Goal: Task Accomplishment & Management: Manage account settings

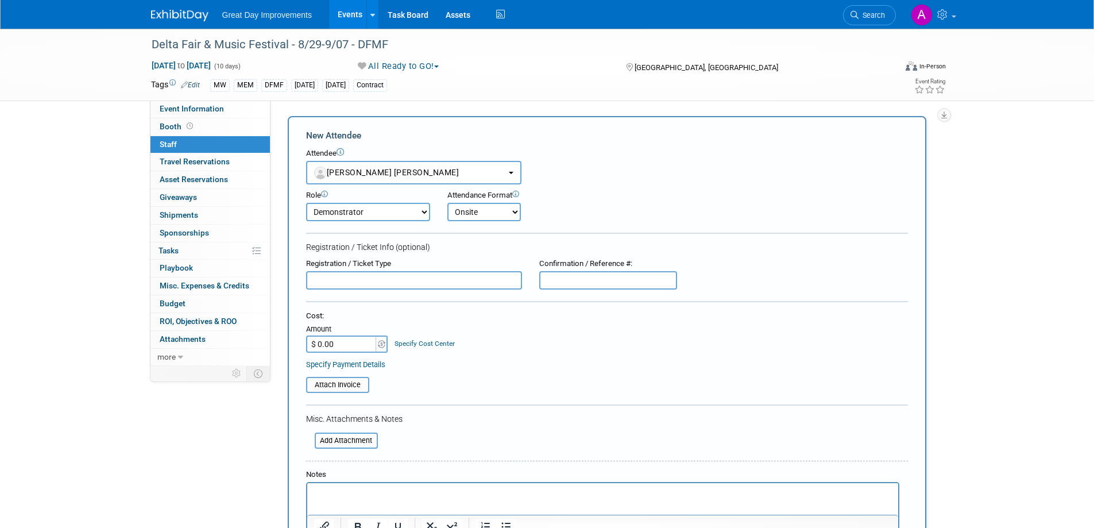
select select "6fe8c7fa-6d60-4675-8cc0-7017df92d60c"
select select "9"
select select "1"
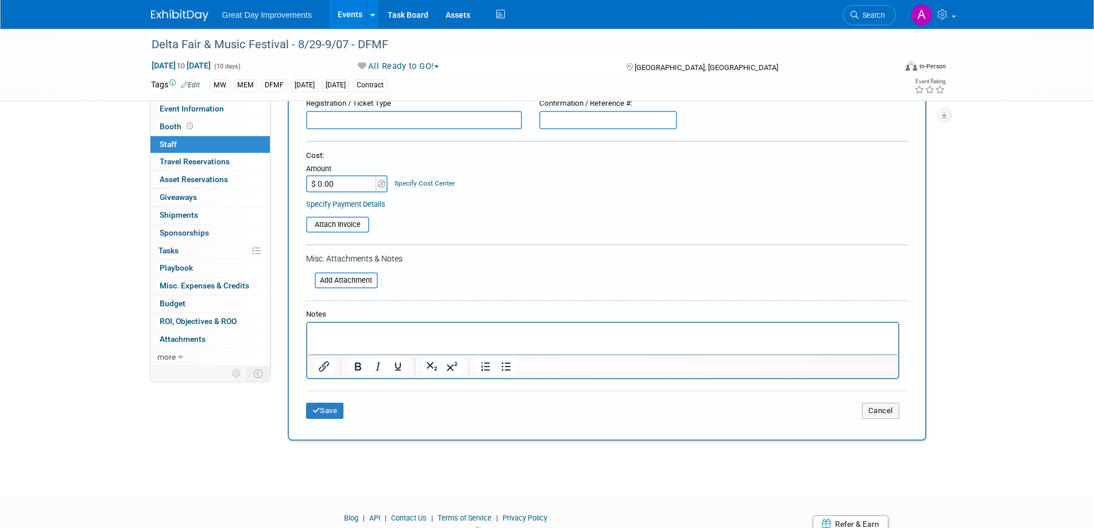
scroll to position [210, 0]
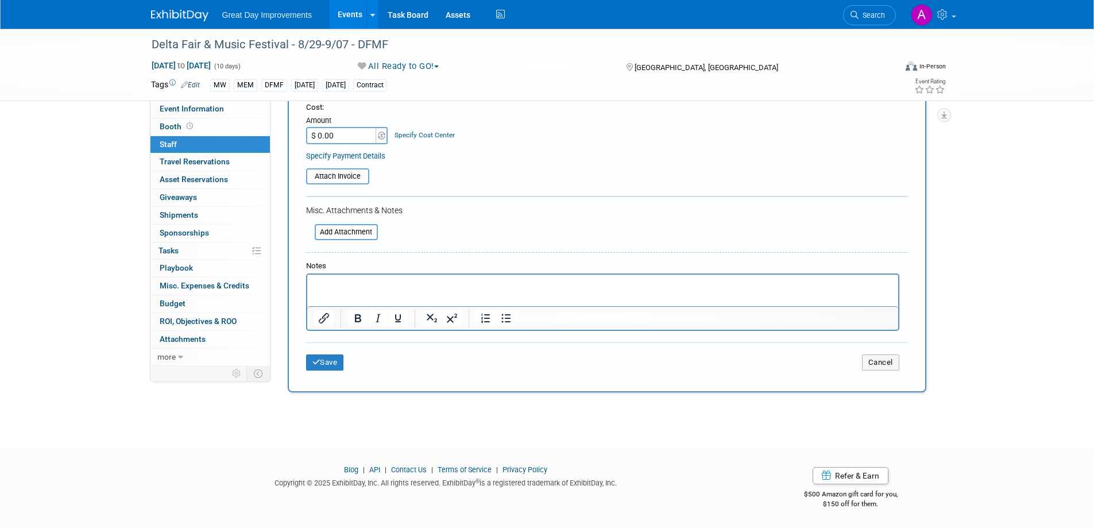
click at [422, 291] on html at bounding box center [602, 283] width 591 height 16
click at [332, 362] on button "Save" at bounding box center [325, 362] width 38 height 16
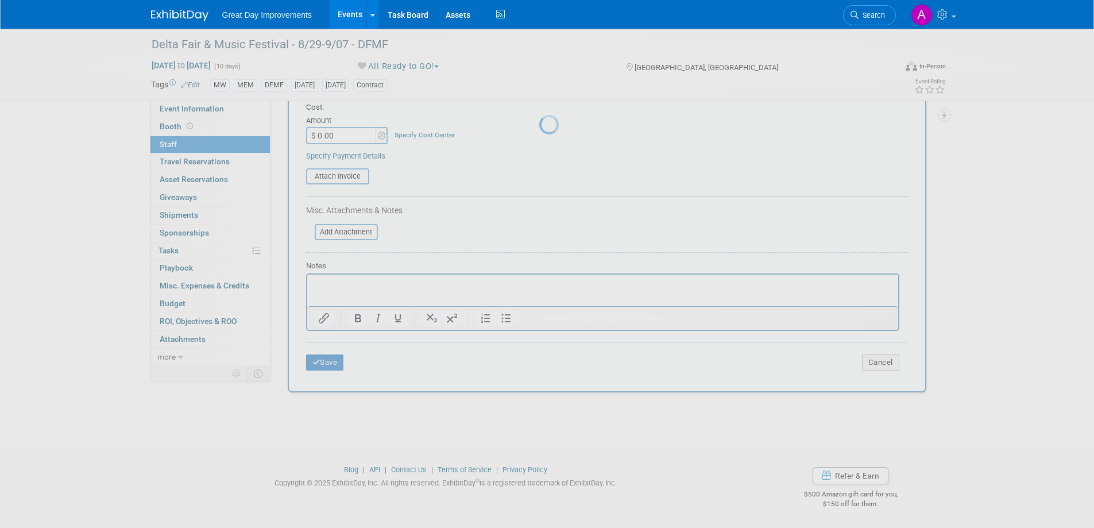
scroll to position [11, 0]
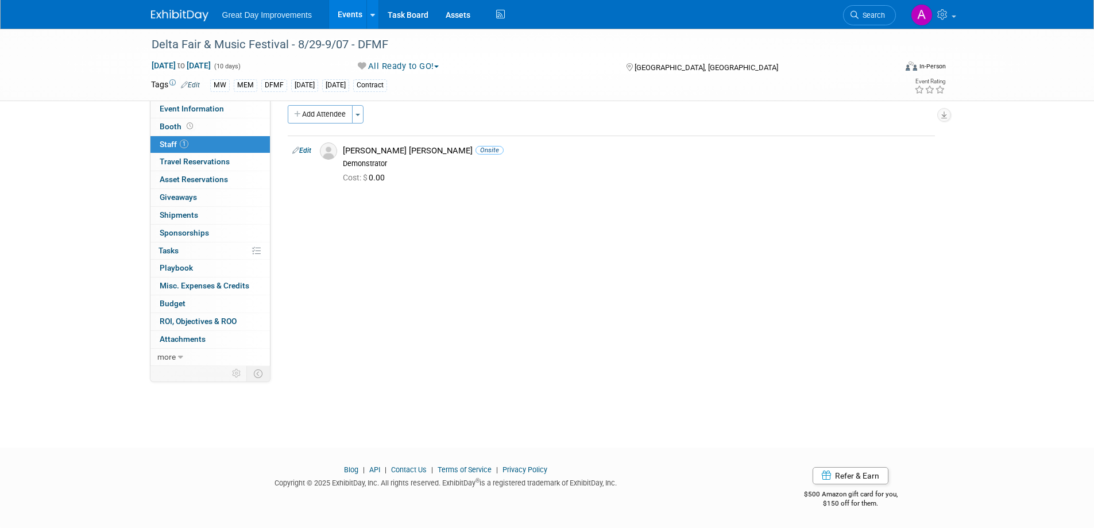
click at [298, 117] on icon "button" at bounding box center [298, 114] width 8 height 7
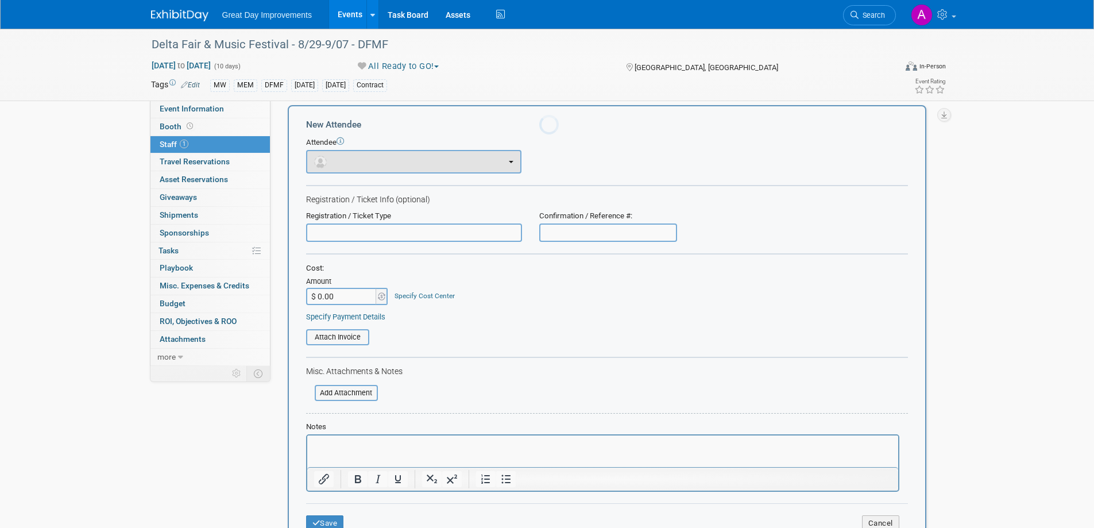
scroll to position [0, 0]
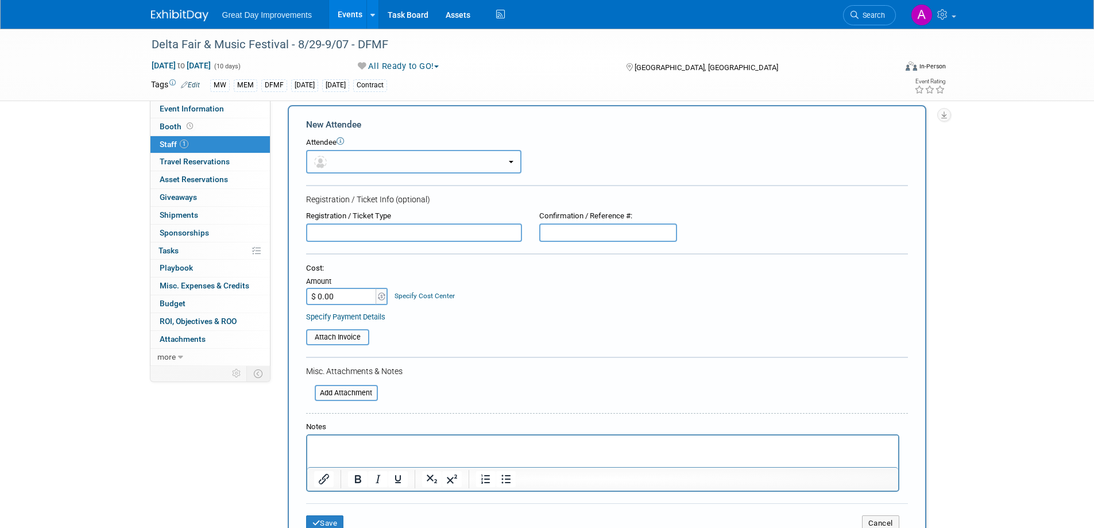
click at [492, 159] on button "button" at bounding box center [413, 162] width 215 height 24
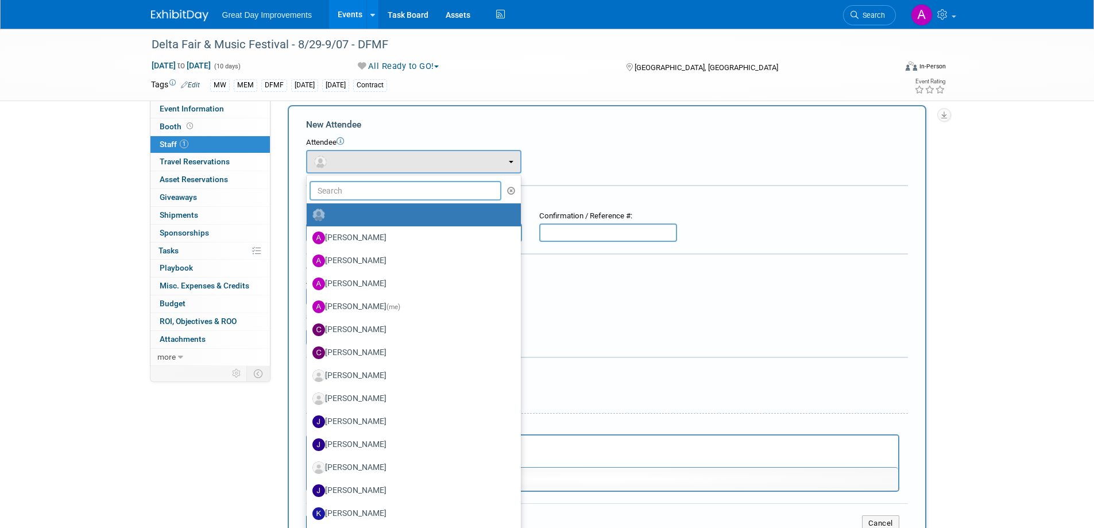
click at [438, 192] on input "text" at bounding box center [406, 191] width 192 height 20
type input "[PERSON_NAME]"
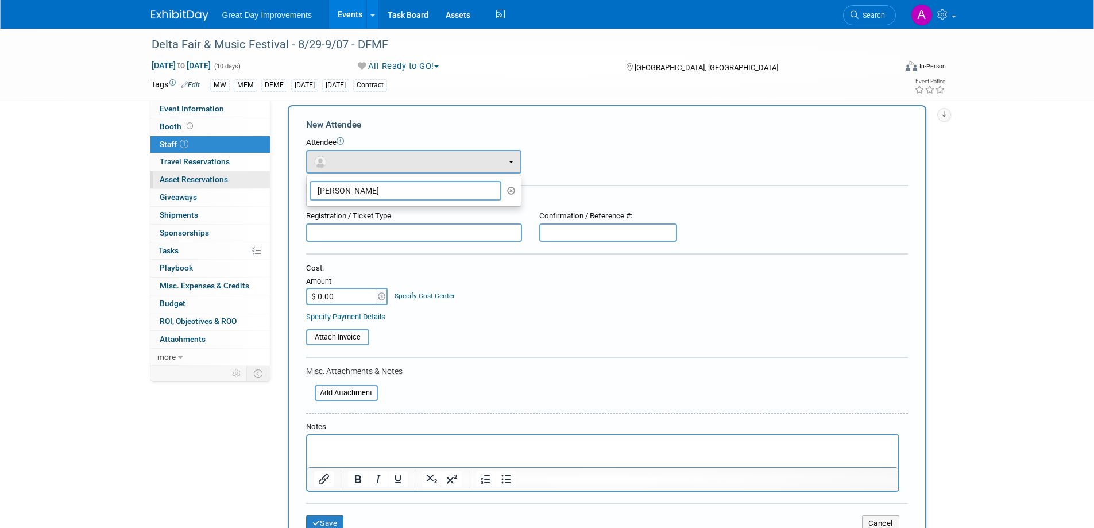
drag, startPoint x: 430, startPoint y: 191, endPoint x: 268, endPoint y: 182, distance: 161.7
click at [269, 182] on div "Event Information Event Info Booth Booth 1 Staff 1 Staff 0 Travel Reservations …" at bounding box center [547, 325] width 810 height 615
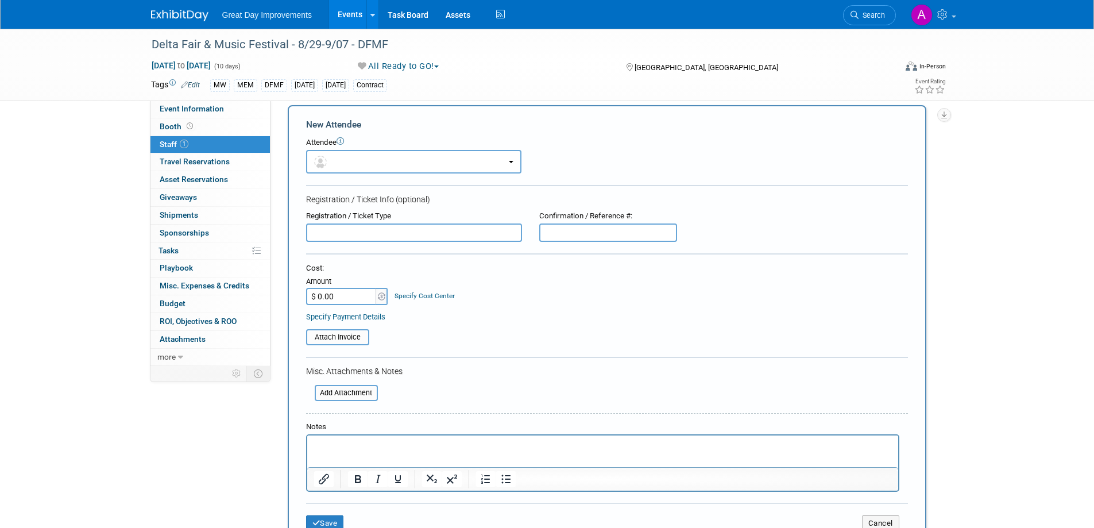
click at [600, 159] on div "Attendee <img src="[URL][DOMAIN_NAME]" style="width: 22px; height: 22px; border…" at bounding box center [607, 155] width 602 height 36
click at [841, 85] on div "Event Rating" at bounding box center [888, 87] width 136 height 20
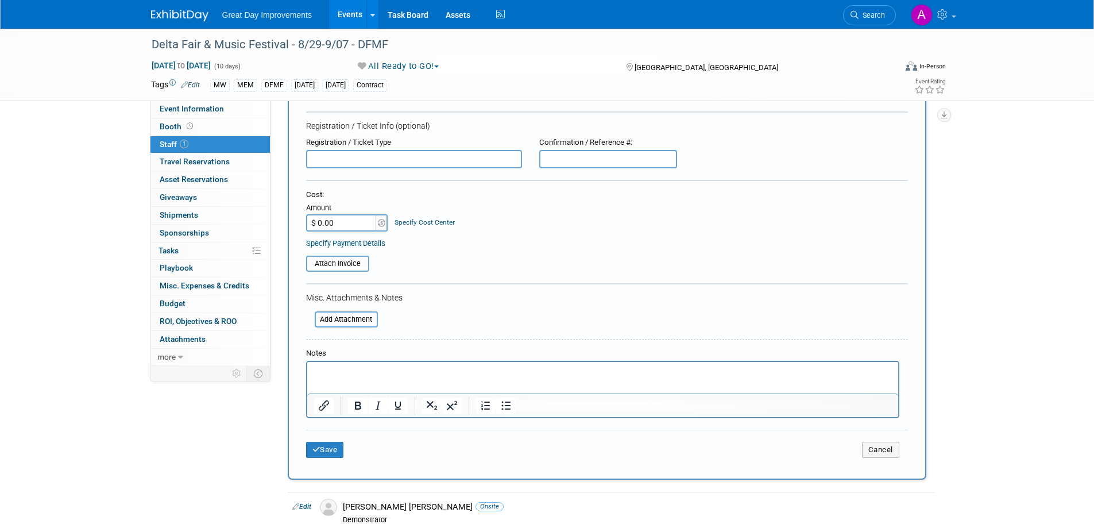
scroll to position [183, 0]
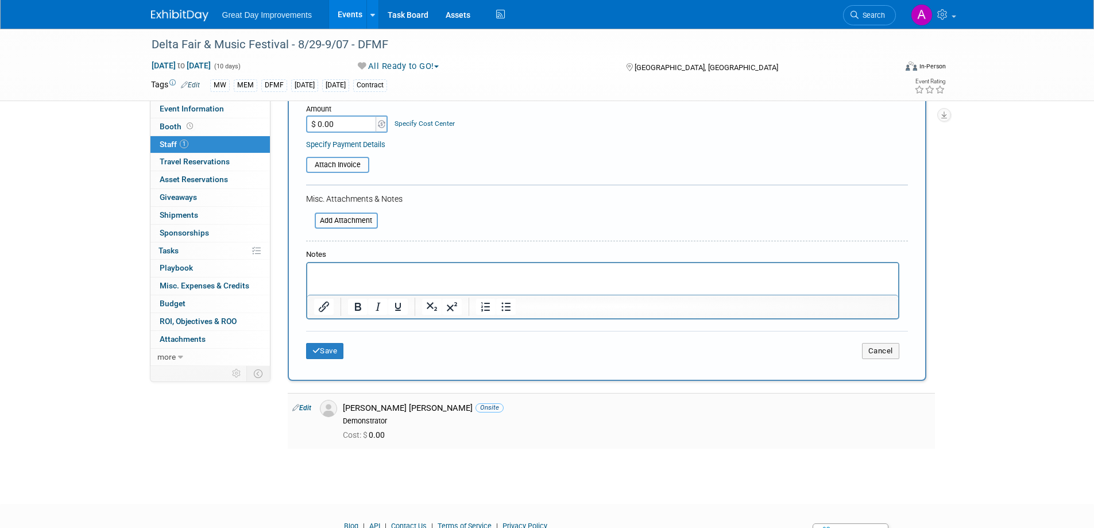
click at [302, 405] on link "Edit" at bounding box center [301, 408] width 19 height 8
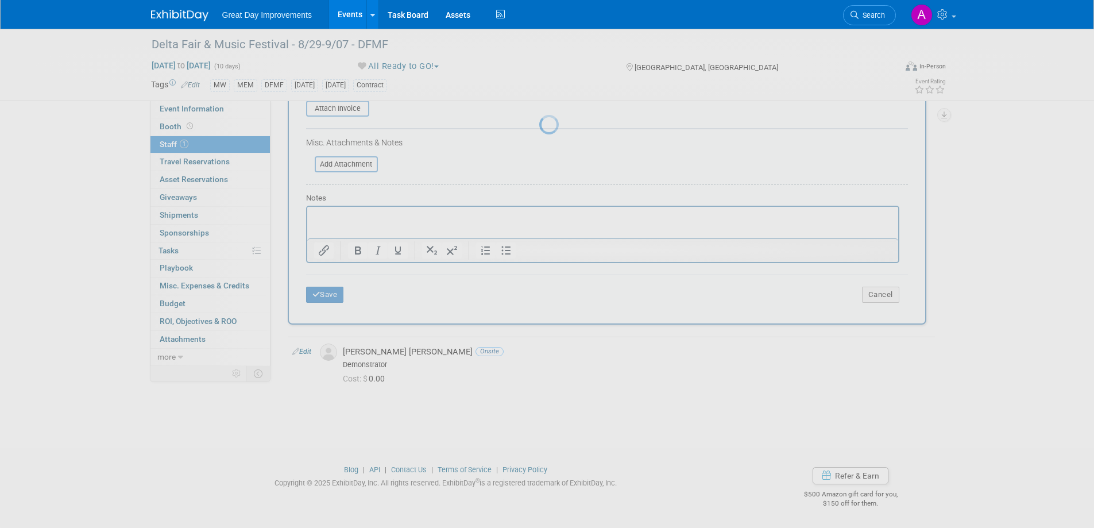
select select "6fe8c7fa-6d60-4675-8cc0-7017df92d60c"
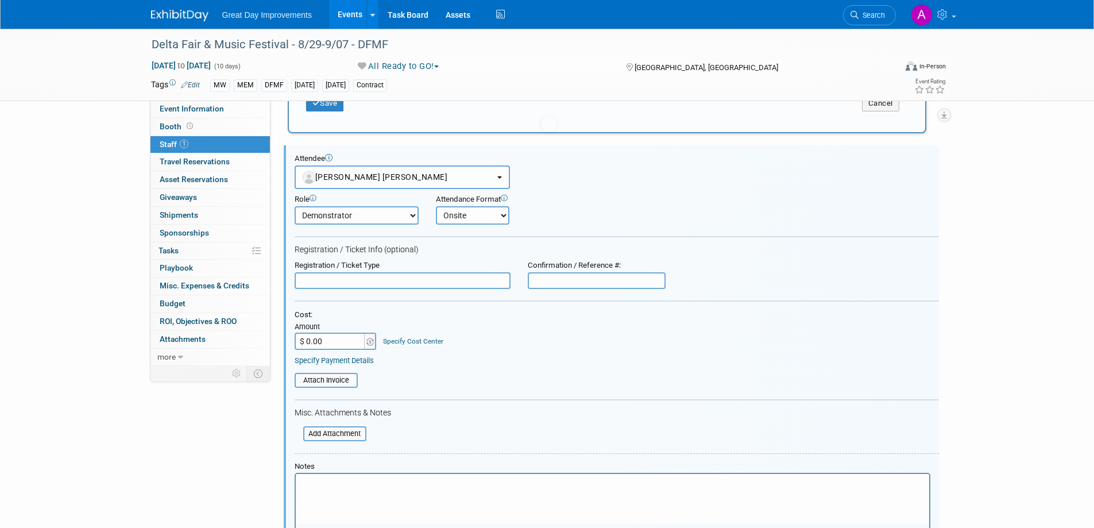
scroll to position [446, 0]
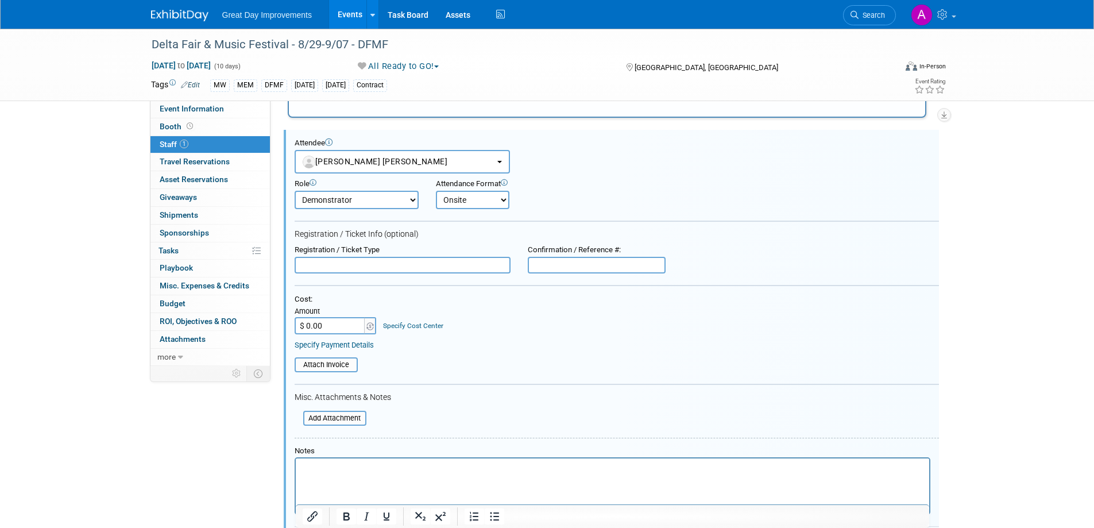
click at [352, 475] on html at bounding box center [612, 466] width 634 height 16
drag, startPoint x: 389, startPoint y: 465, endPoint x: 366, endPoint y: 465, distance: 23.0
click at [362, 465] on p "[PERSON_NAME] [DATE]" at bounding box center [612, 468] width 620 height 11
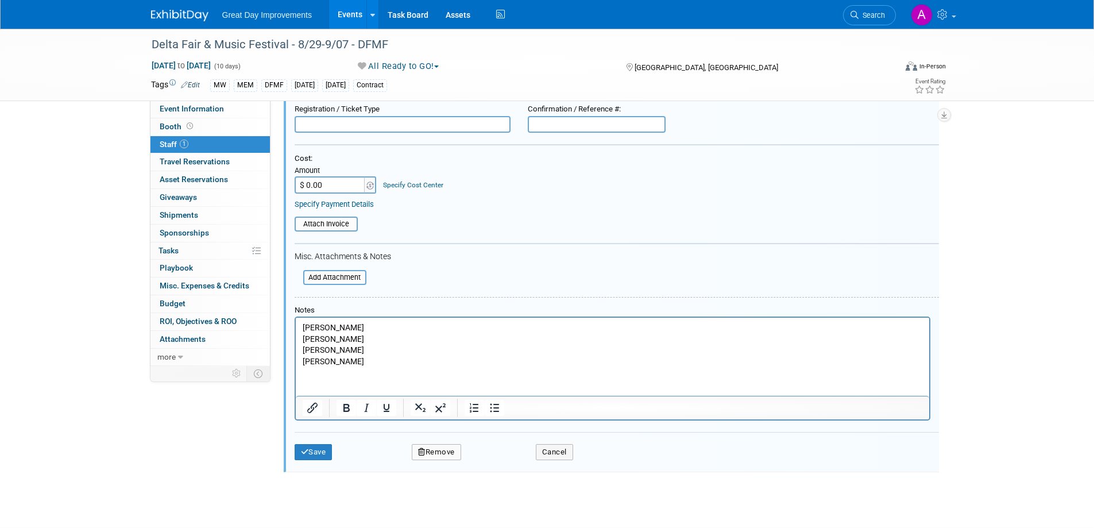
scroll to position [623, 0]
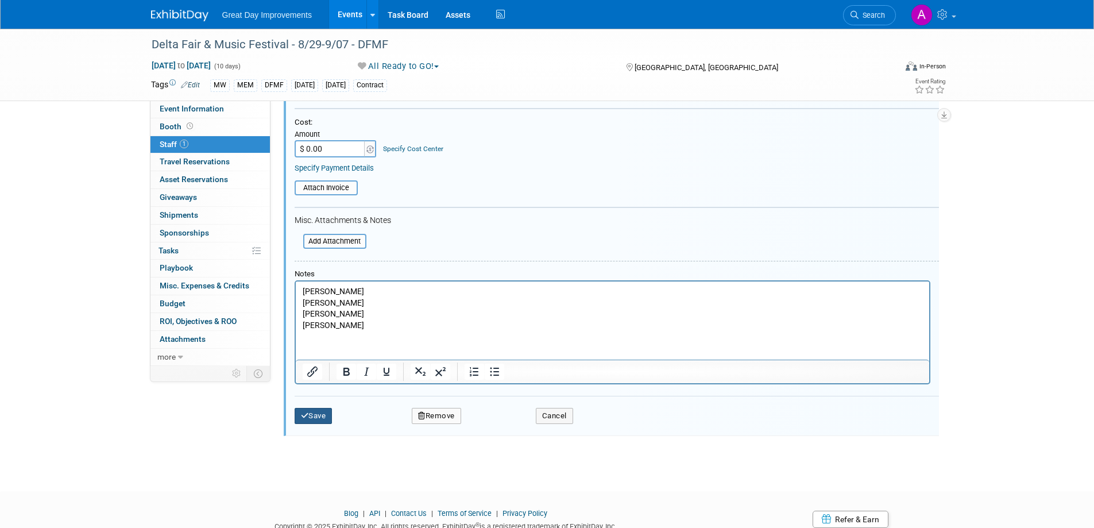
click at [316, 417] on button "Save" at bounding box center [314, 416] width 38 height 16
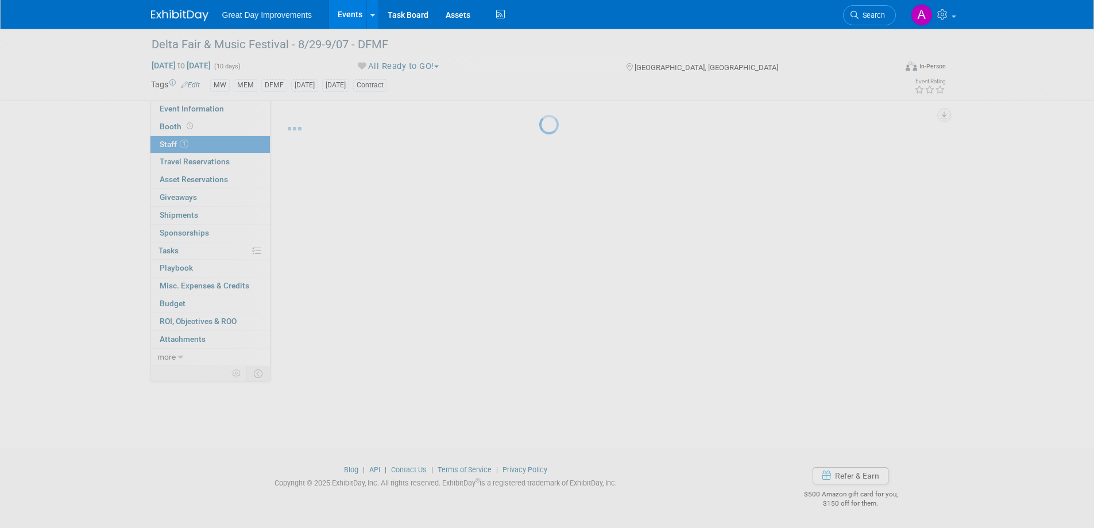
scroll to position [11, 0]
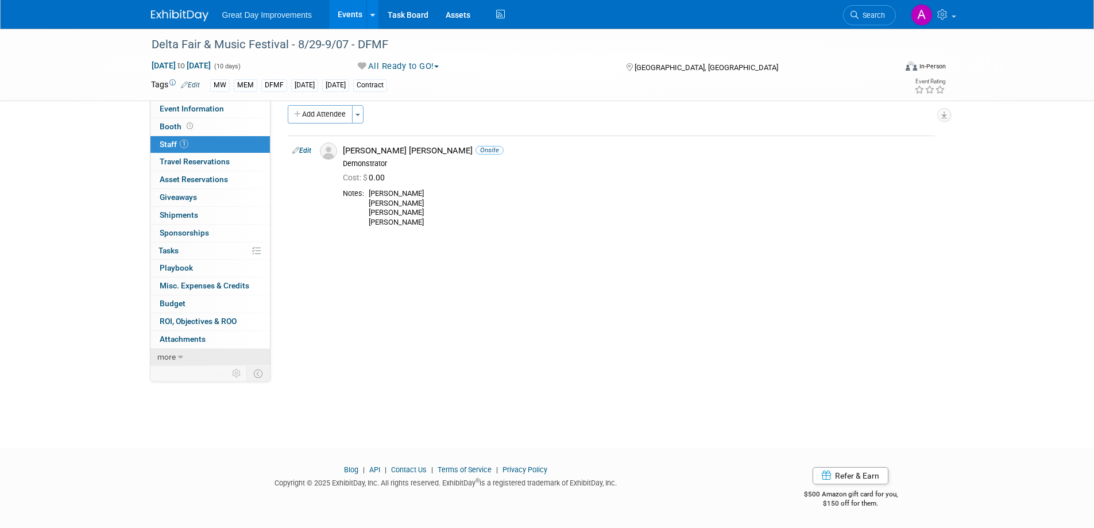
click at [187, 353] on link "more" at bounding box center [210, 357] width 119 height 17
drag, startPoint x: 413, startPoint y: 295, endPoint x: 413, endPoint y: 288, distance: 6.9
click at [413, 292] on div "Event Information Region: GC MA MW MTW NE NEW OV PL PNW SA SE SC UMW FL Branch:…" at bounding box center [607, 240] width 673 height 301
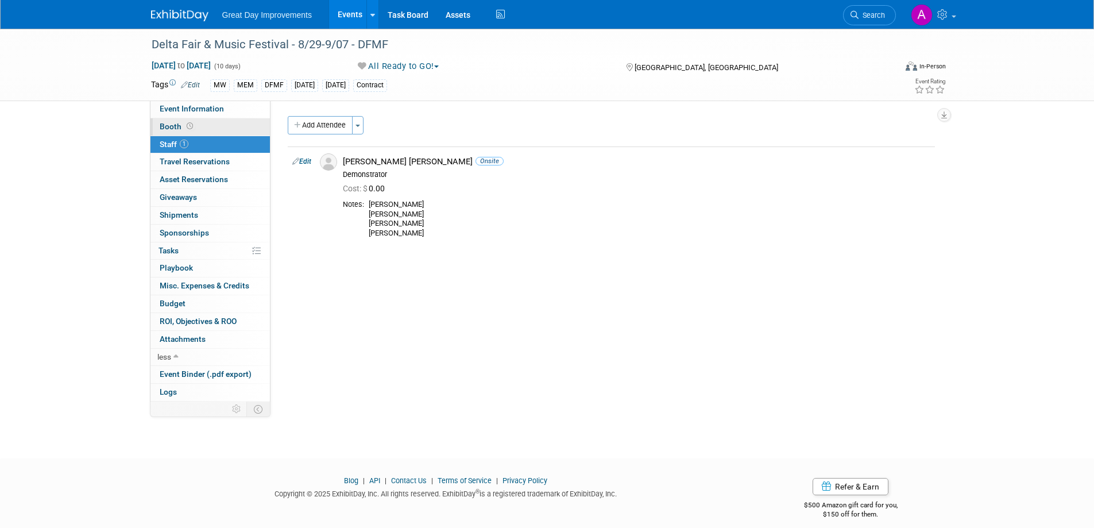
click at [165, 122] on span "Booth" at bounding box center [178, 126] width 36 height 9
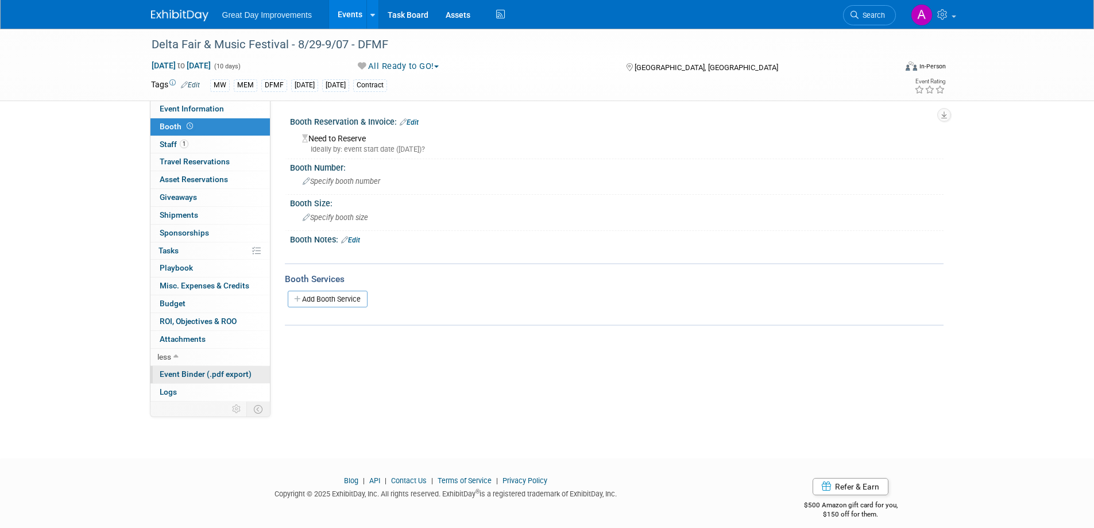
click at [191, 371] on span "Event Binder (.pdf export)" at bounding box center [206, 373] width 92 height 9
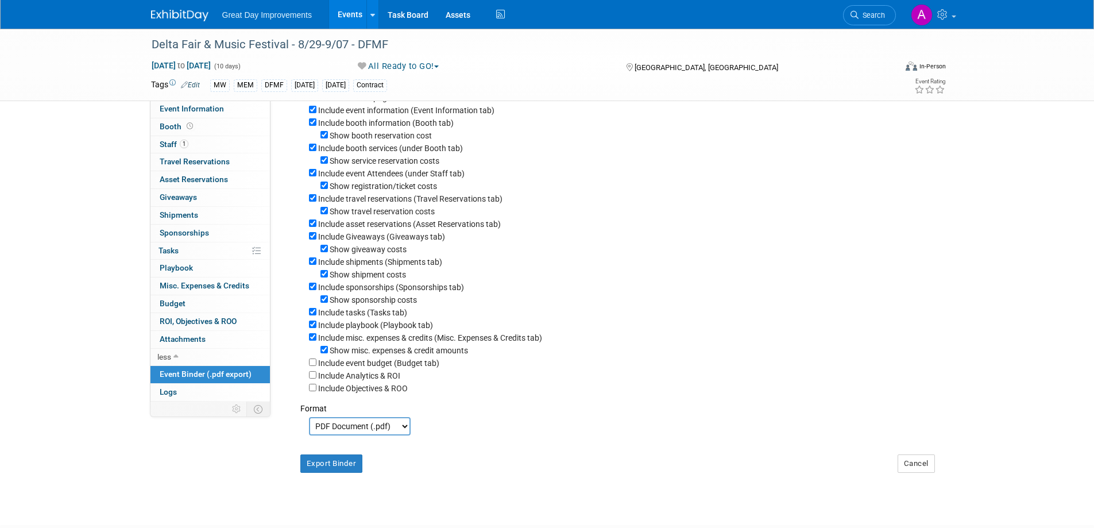
scroll to position [153, 0]
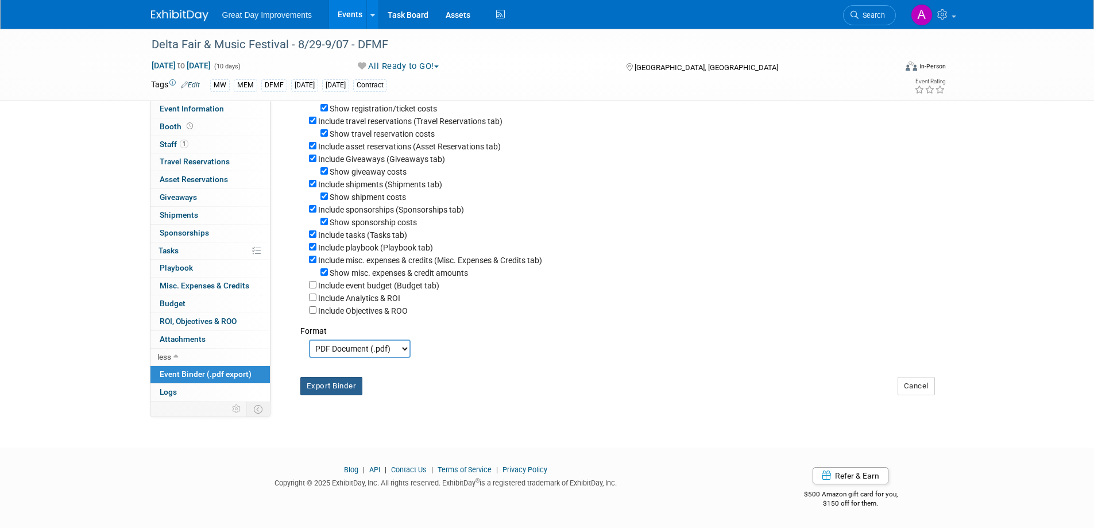
click at [335, 387] on button "Export Binder" at bounding box center [331, 386] width 63 height 18
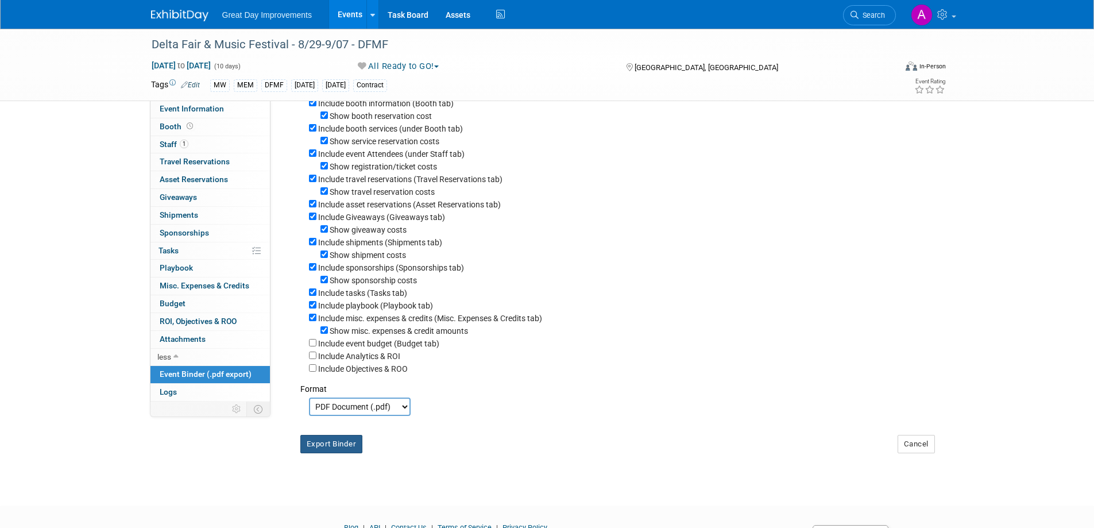
scroll to position [0, 0]
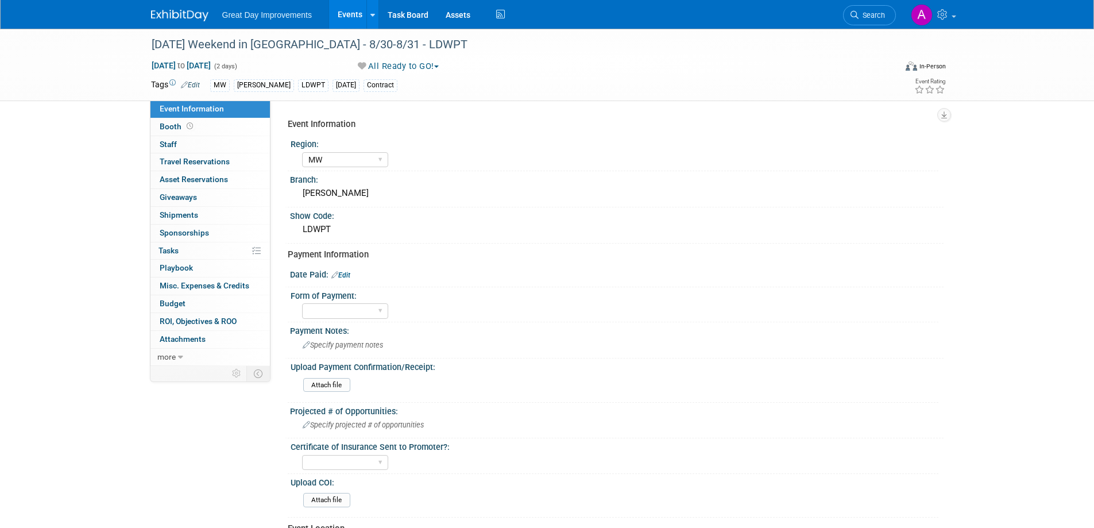
select select "MW"
click at [873, 13] on span "Search" at bounding box center [872, 15] width 26 height 9
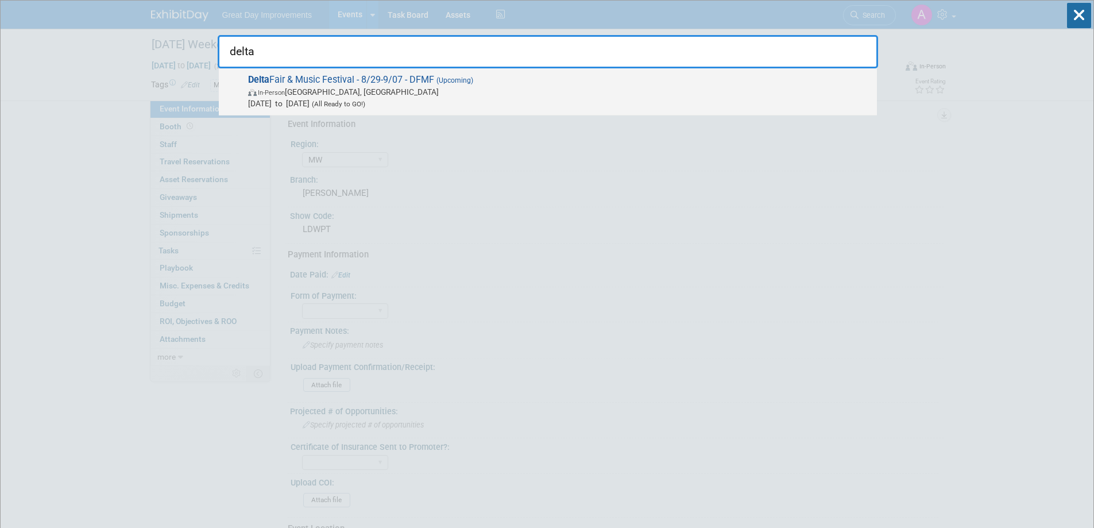
type input "delta"
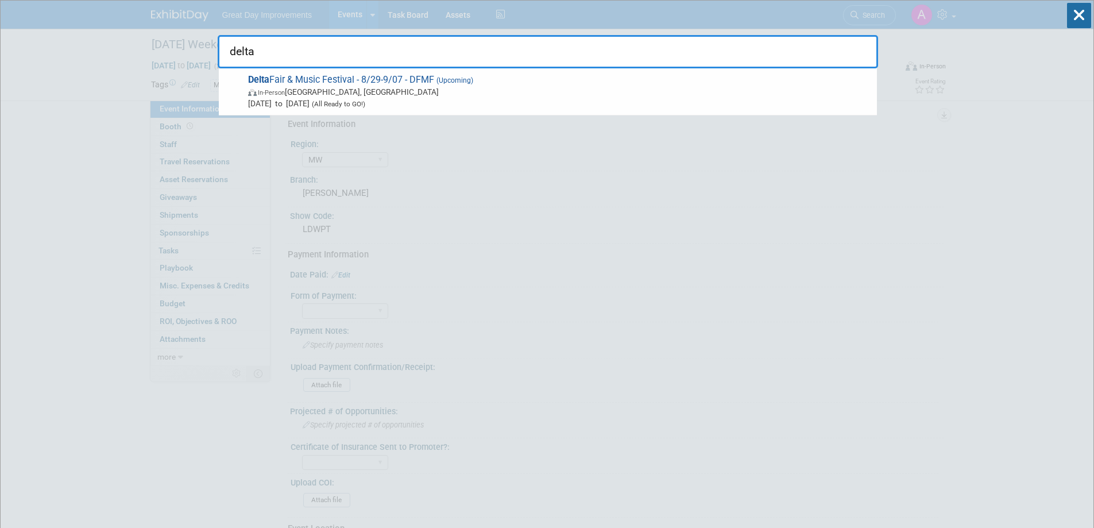
click at [435, 78] on span "Delta Fair & Music Festival - 8/29-9/07 - DFMF (Upcoming) In-Person Memphis, TN…" at bounding box center [558, 91] width 627 height 35
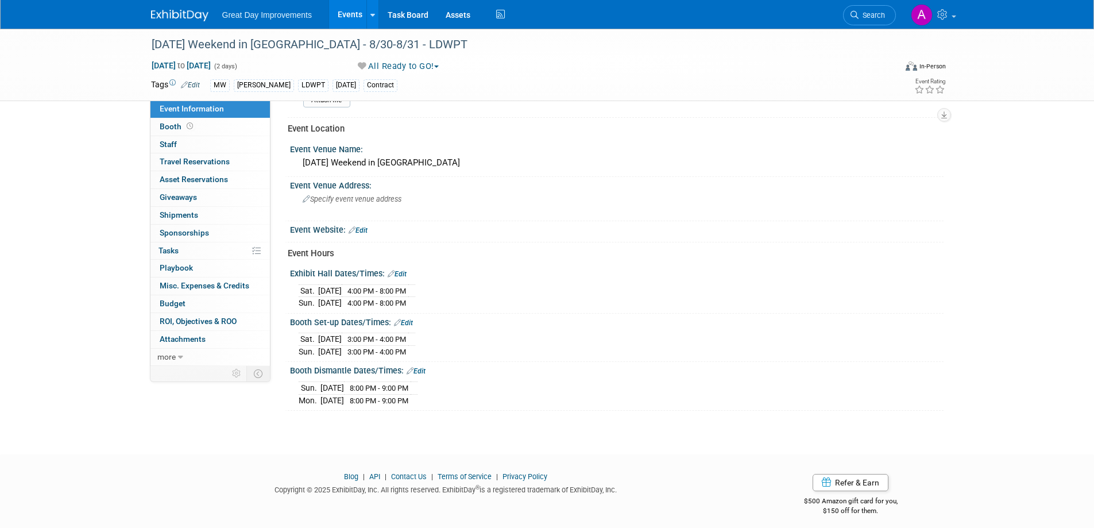
scroll to position [404, 0]
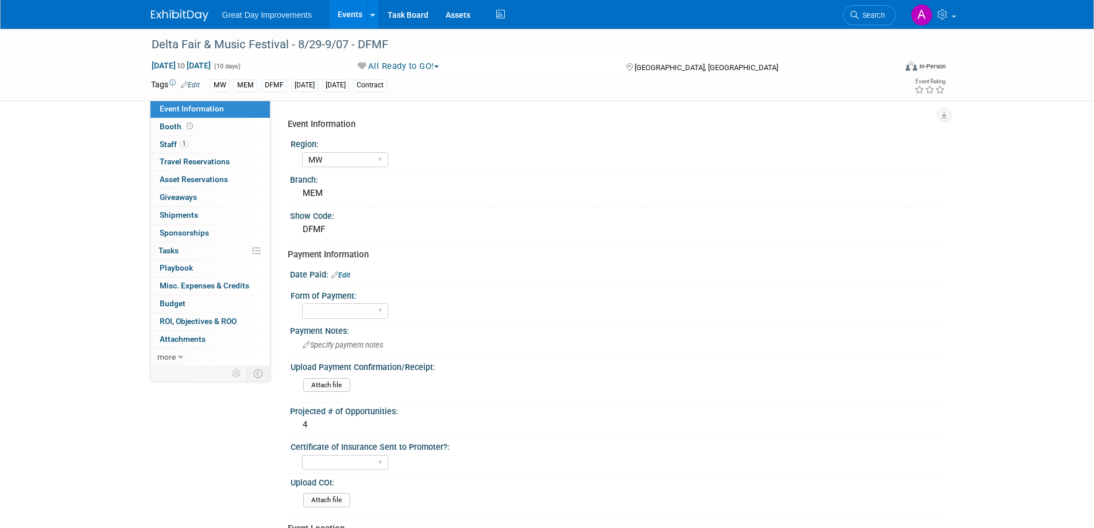
select select "MW"
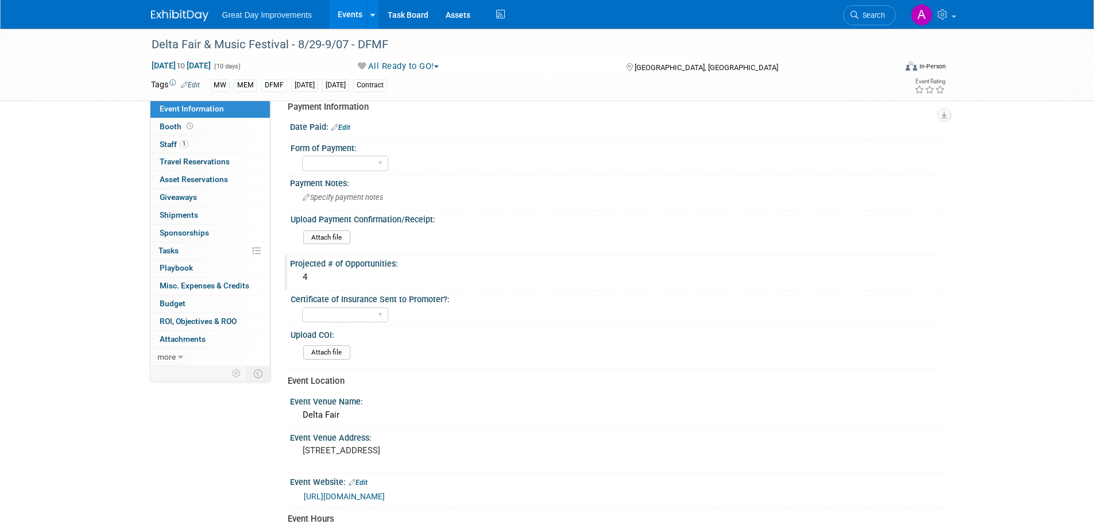
scroll to position [172, 0]
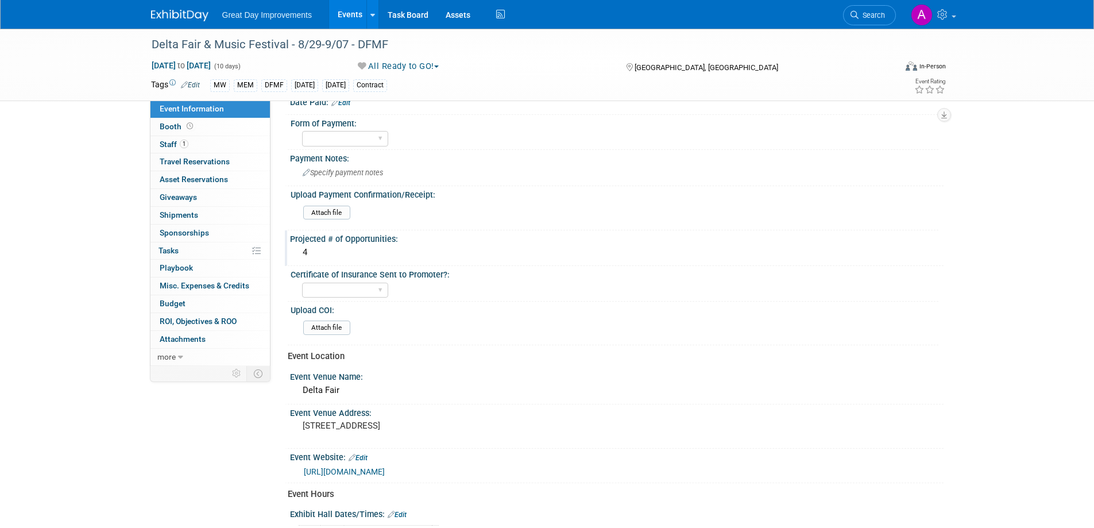
click at [374, 240] on div "Projected # of Opportunities:" at bounding box center [617, 237] width 654 height 14
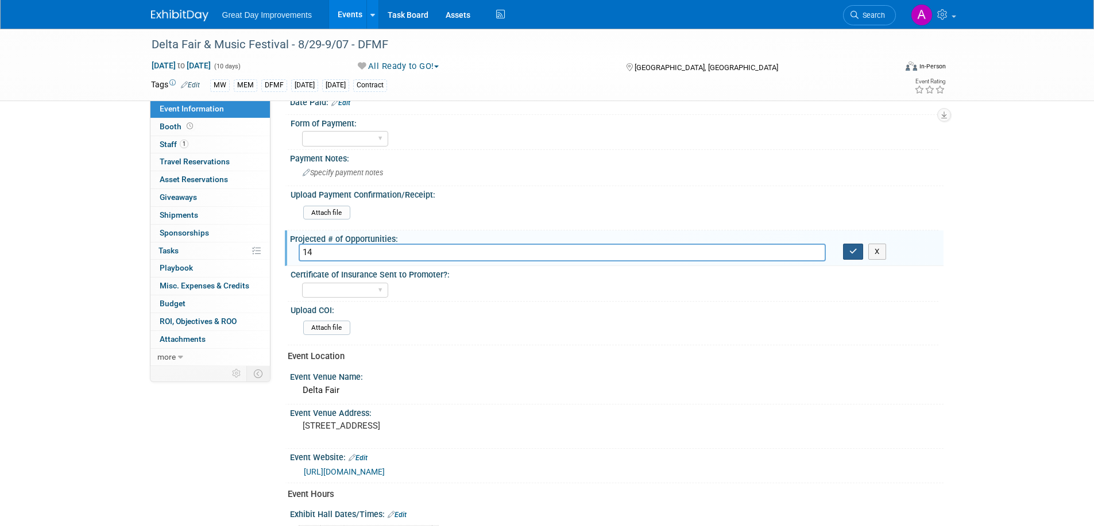
type input "14"
click at [852, 250] on icon "button" at bounding box center [854, 251] width 8 height 7
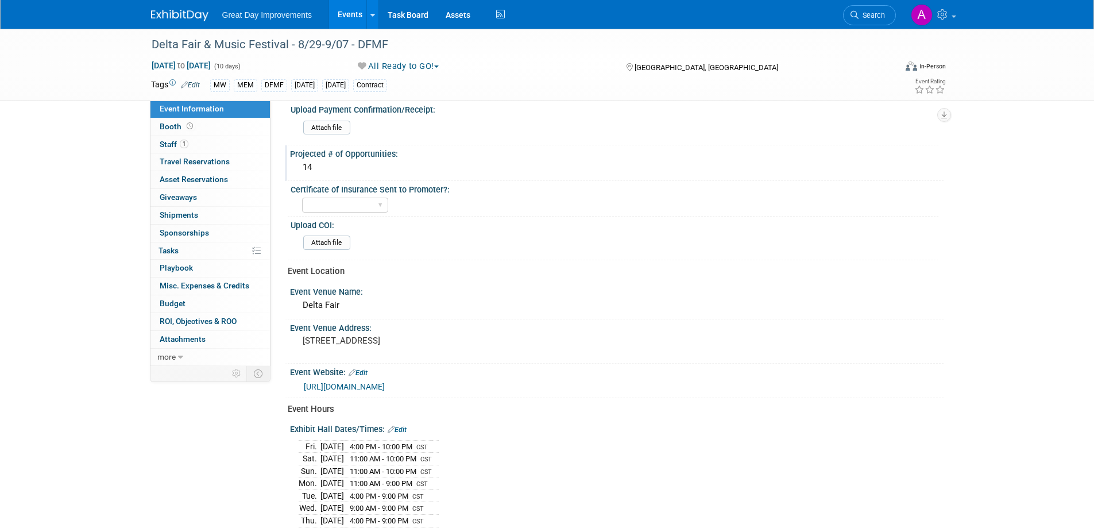
scroll to position [227, 0]
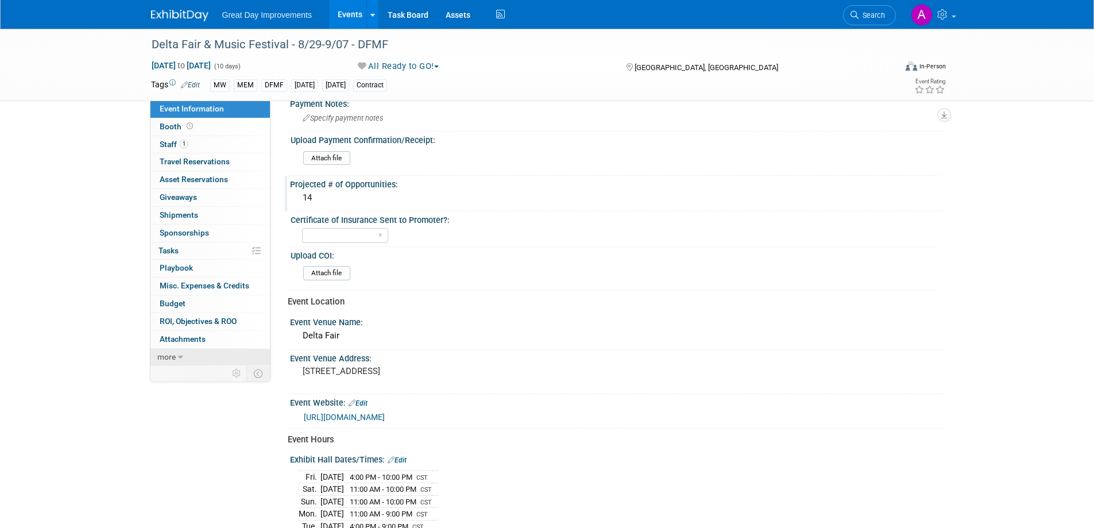
click at [209, 358] on link "more" at bounding box center [210, 357] width 119 height 17
click at [213, 374] on span "Event Binder (.pdf export)" at bounding box center [206, 373] width 92 height 9
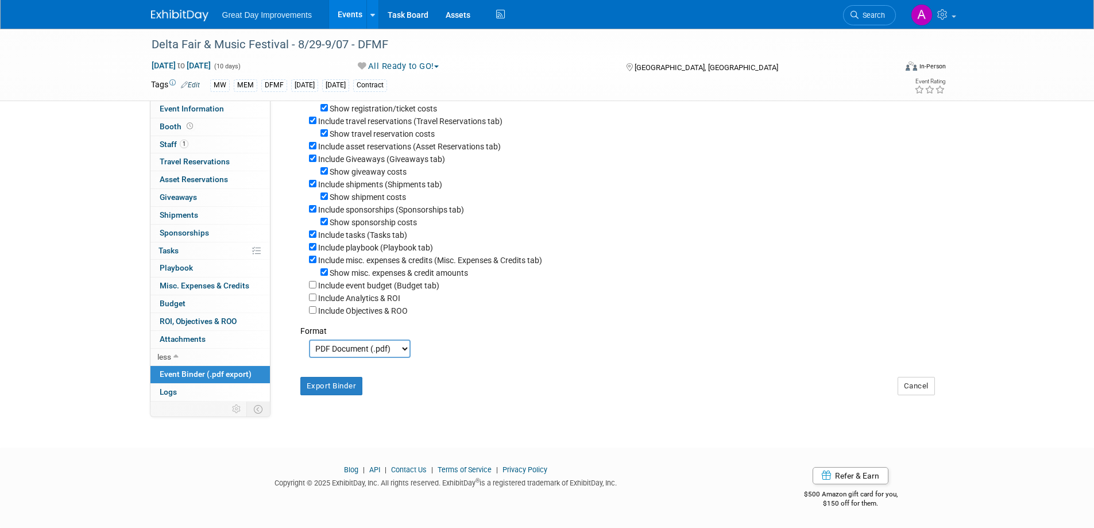
scroll to position [153, 0]
click at [345, 392] on button "Export Binder" at bounding box center [331, 386] width 63 height 18
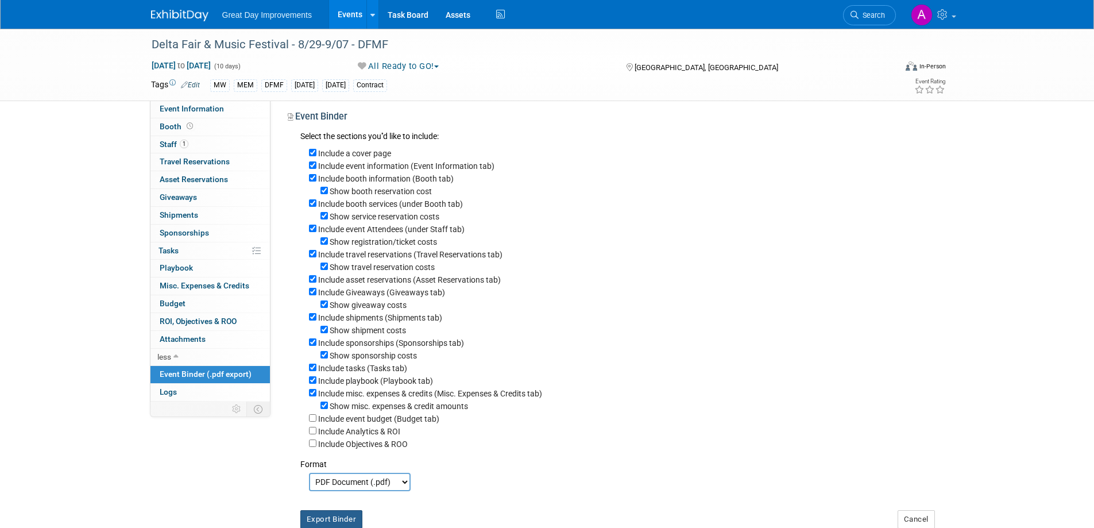
scroll to position [0, 0]
